Goal: Task Accomplishment & Management: Manage account settings

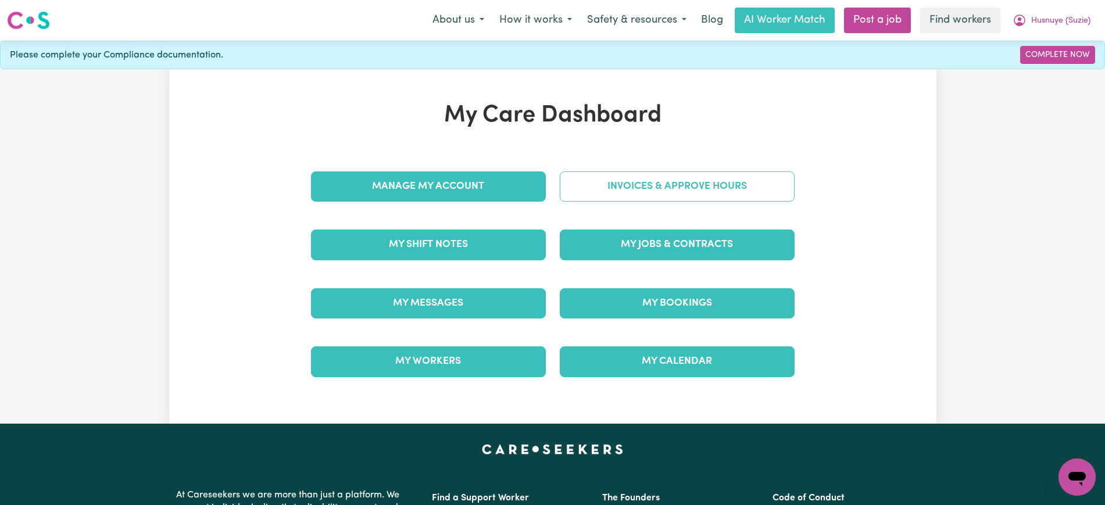
click at [595, 191] on link "Invoices & Approve Hours" at bounding box center [677, 187] width 235 height 30
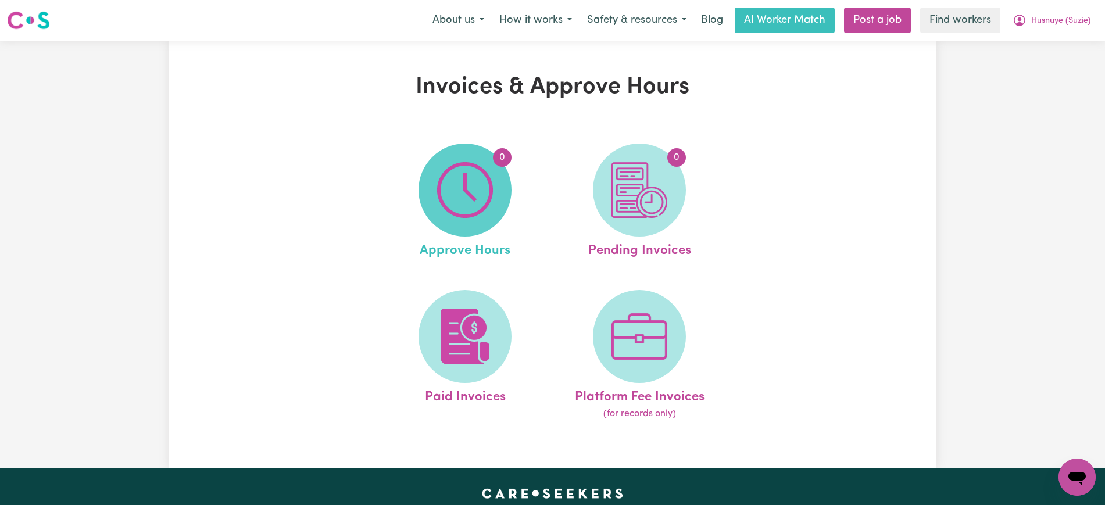
click at [436, 213] on span "0" at bounding box center [465, 190] width 93 height 93
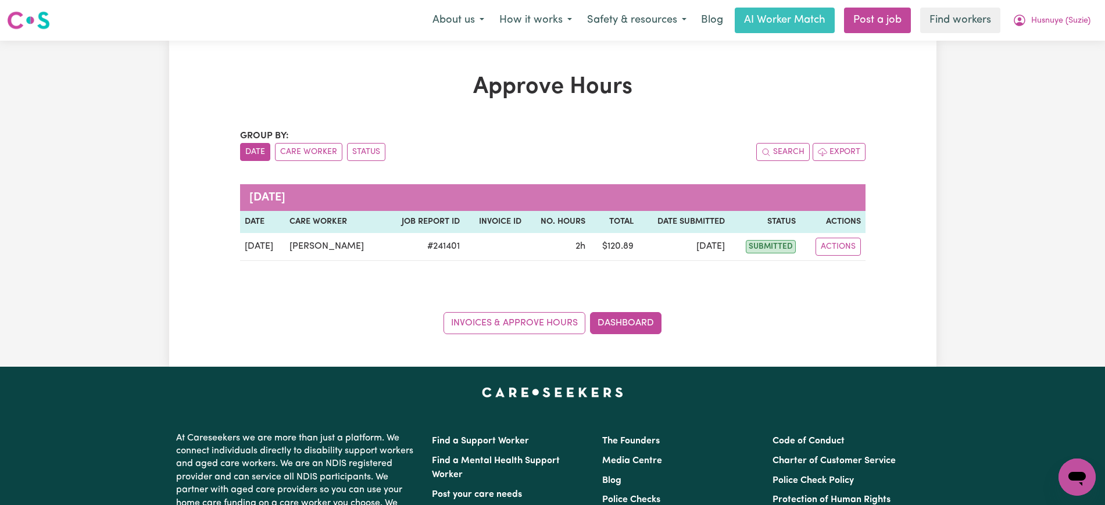
click at [868, 245] on div "Approve Hours Group by: Date Care Worker Status Search Export [DATE] Date Care …" at bounding box center [553, 203] width 640 height 261
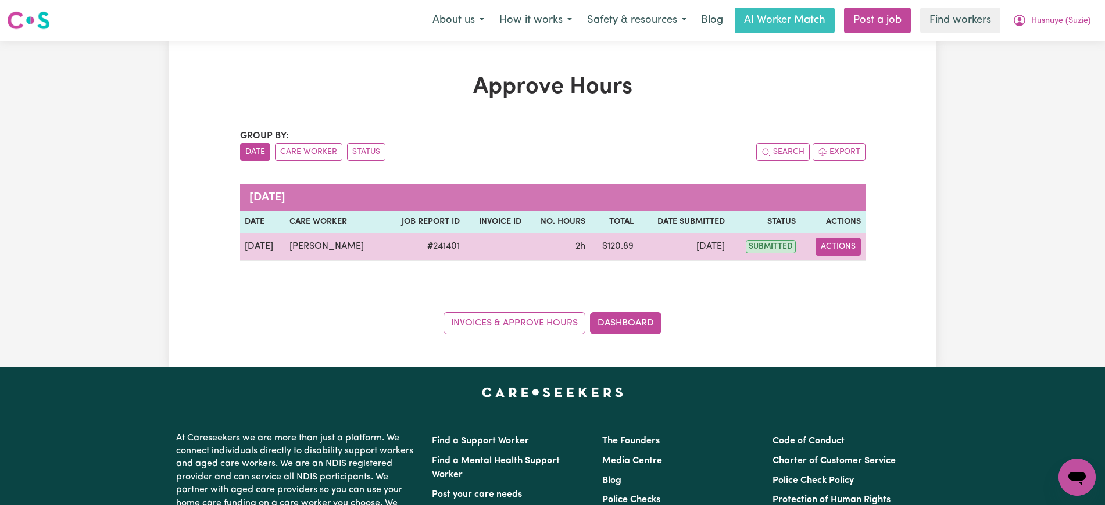
click at [840, 247] on button "Actions" at bounding box center [838, 247] width 45 height 18
click at [840, 272] on link "View Job Report" at bounding box center [867, 273] width 99 height 23
select select "pm"
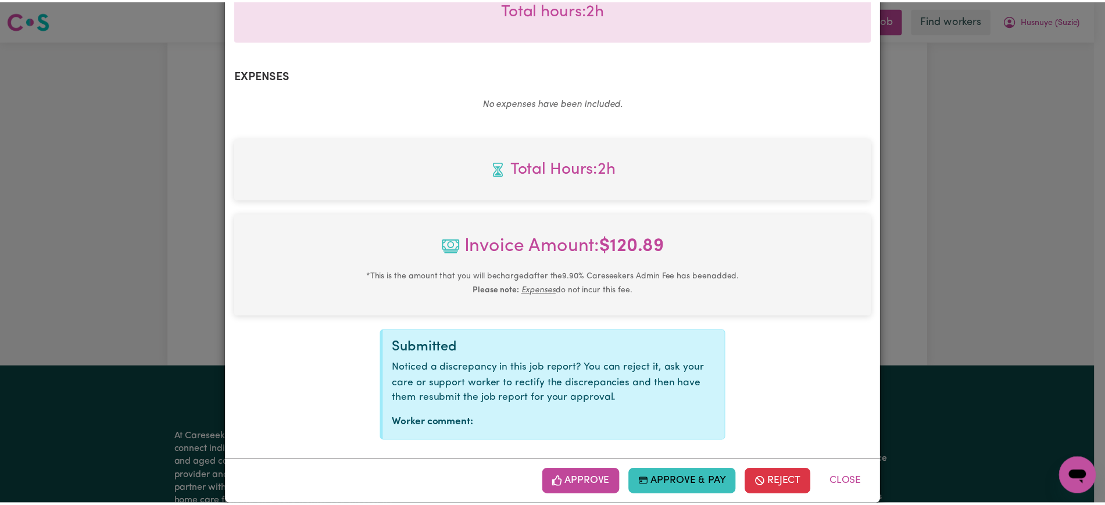
scroll to position [407, 0]
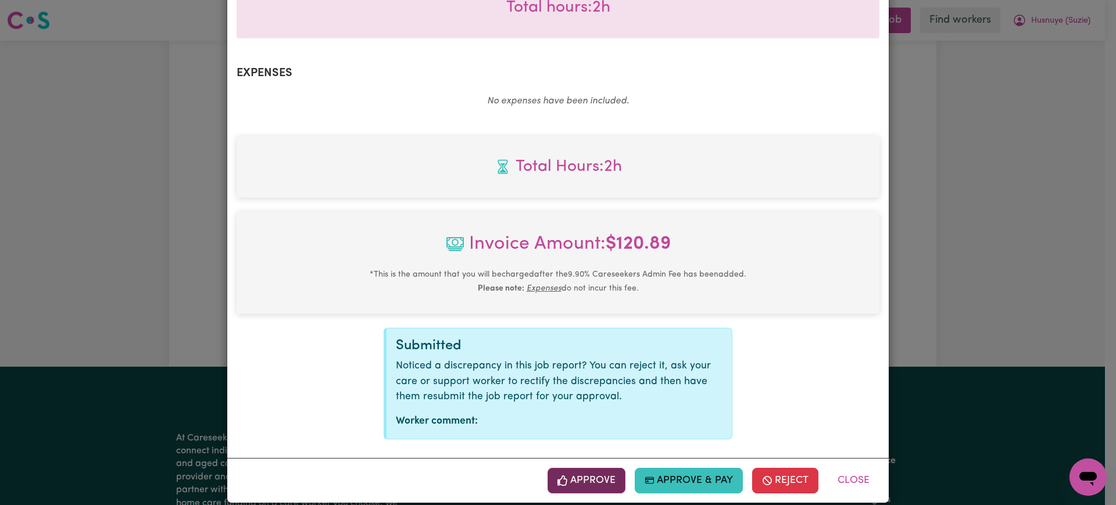
click at [577, 470] on button "Approve" at bounding box center [587, 481] width 78 height 26
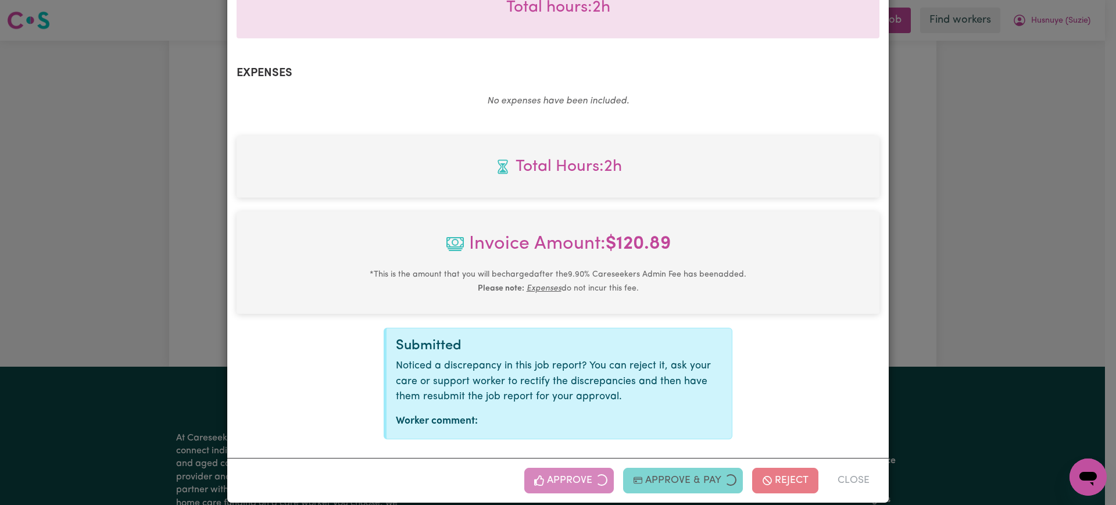
click at [1076, 235] on div "Job Report # 241401 - [PERSON_NAME] Summary Job report # 241401 Client name: Hu…" at bounding box center [558, 252] width 1116 height 505
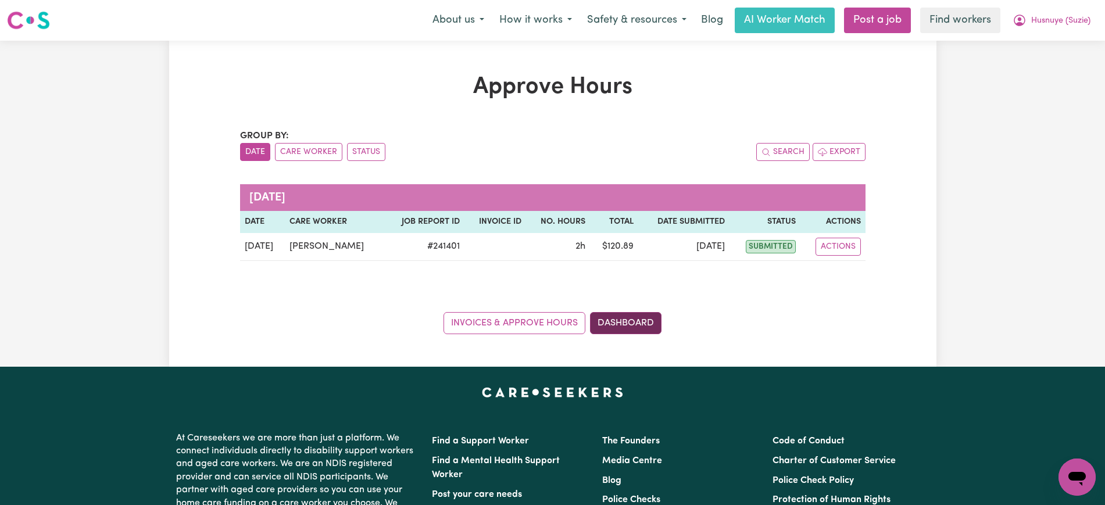
click at [621, 324] on link "Dashboard" at bounding box center [626, 323] width 72 height 22
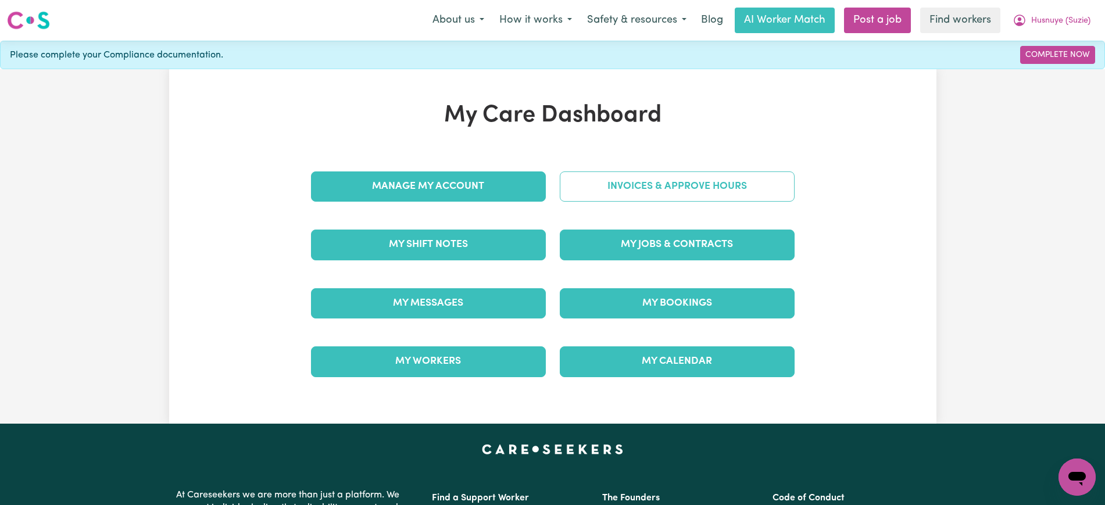
click at [628, 191] on link "Invoices & Approve Hours" at bounding box center [677, 187] width 235 height 30
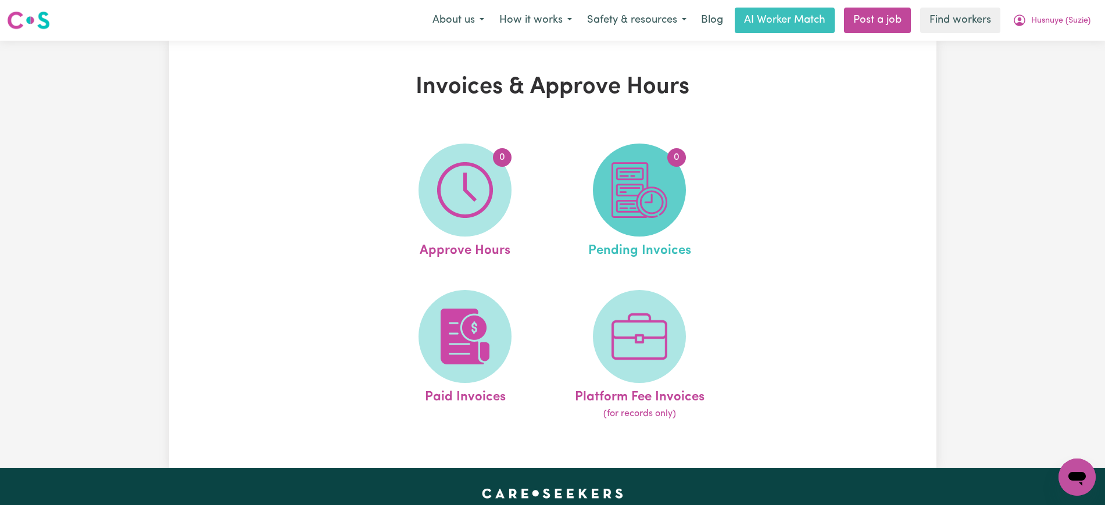
click at [634, 204] on img at bounding box center [640, 190] width 56 height 56
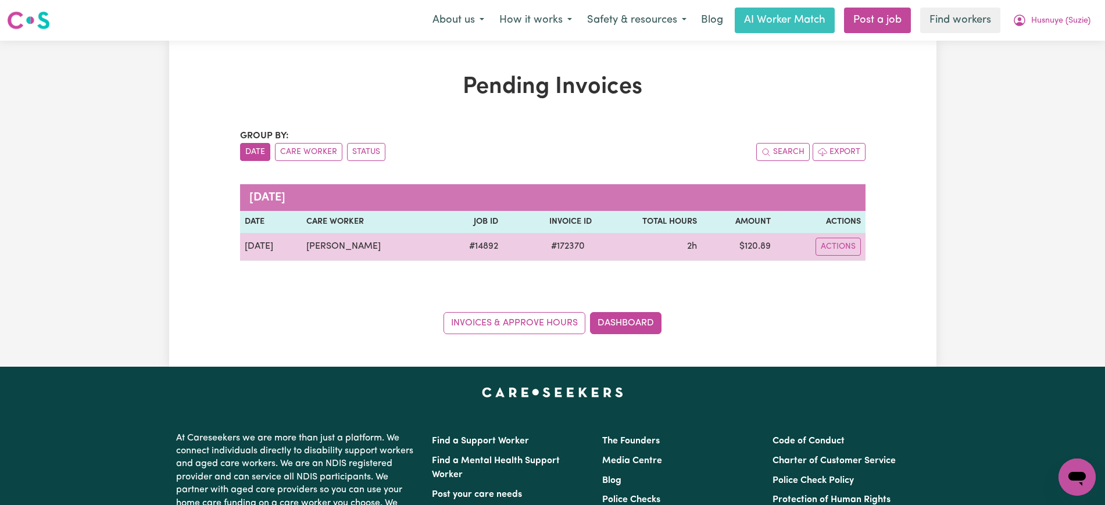
click at [560, 246] on span "# 172370" at bounding box center [568, 247] width 48 height 14
click at [569, 249] on span "# 172370" at bounding box center [568, 247] width 48 height 14
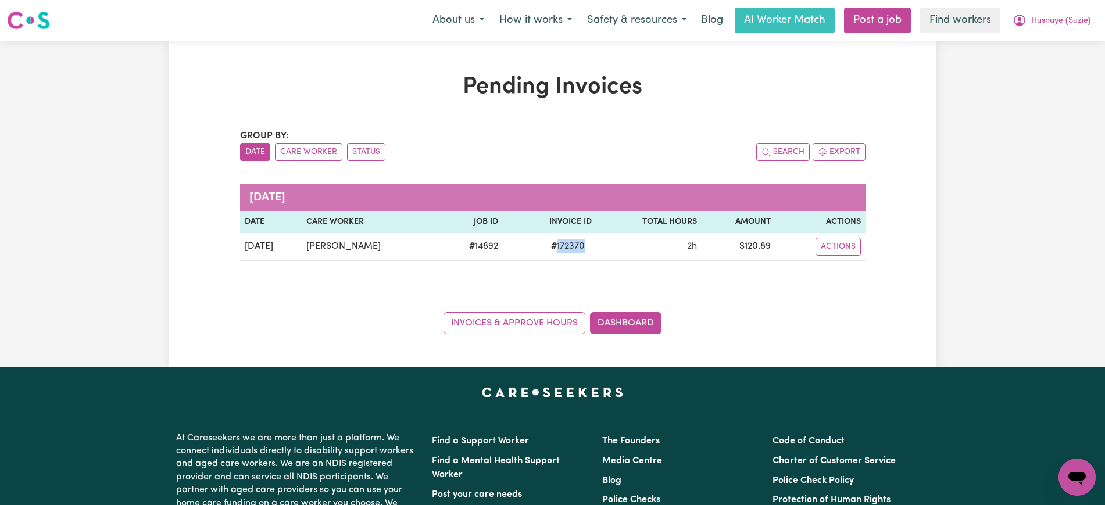
copy span "172370"
click at [1021, 17] on icon "My Account" at bounding box center [1020, 21] width 12 height 12
click at [1020, 66] on link "Logout" at bounding box center [1052, 67] width 92 height 22
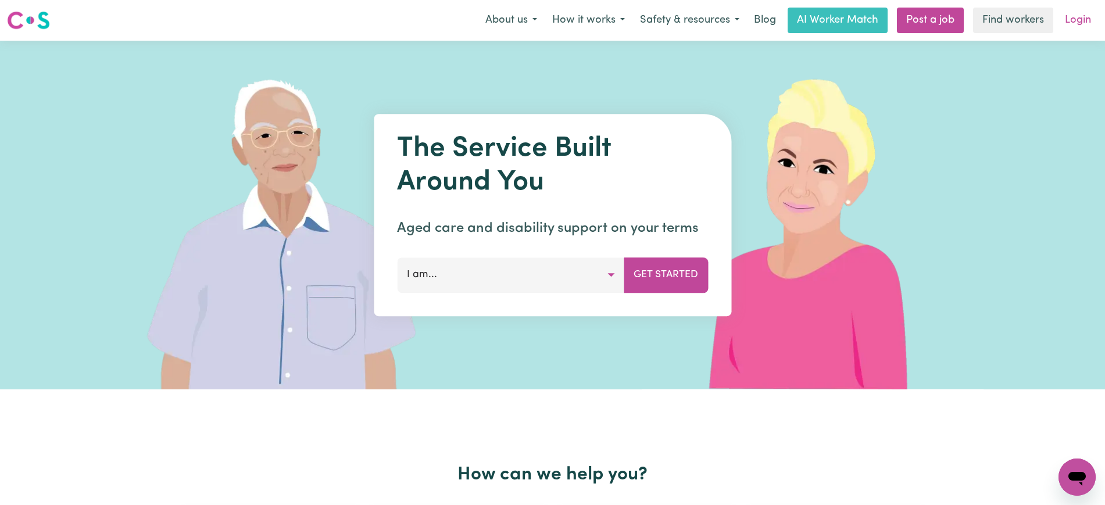
click at [1080, 21] on link "Login" at bounding box center [1078, 21] width 40 height 26
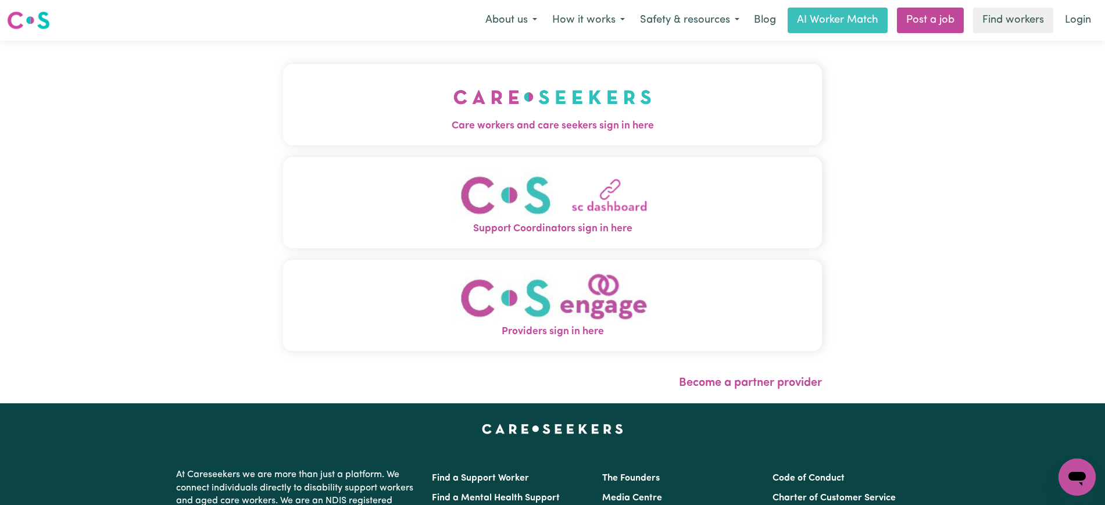
click at [347, 100] on button "Care workers and care seekers sign in here" at bounding box center [552, 104] width 539 height 81
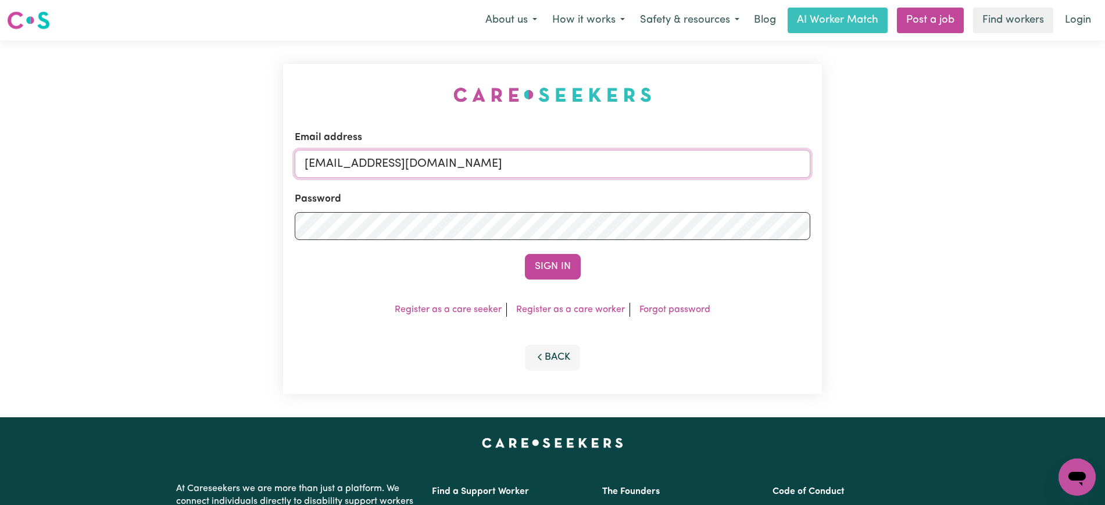
drag, startPoint x: 366, startPoint y: 163, endPoint x: 958, endPoint y: 181, distance: 592.2
click at [958, 181] on div "Email address [EMAIL_ADDRESS][DOMAIN_NAME] Password Sign In Register as a care …" at bounding box center [552, 229] width 1105 height 377
type input "[EMAIL_ADDRESS][DOMAIN_NAME]"
click at [525, 254] on button "Sign In" at bounding box center [553, 267] width 56 height 26
